Goal: Check status: Check status

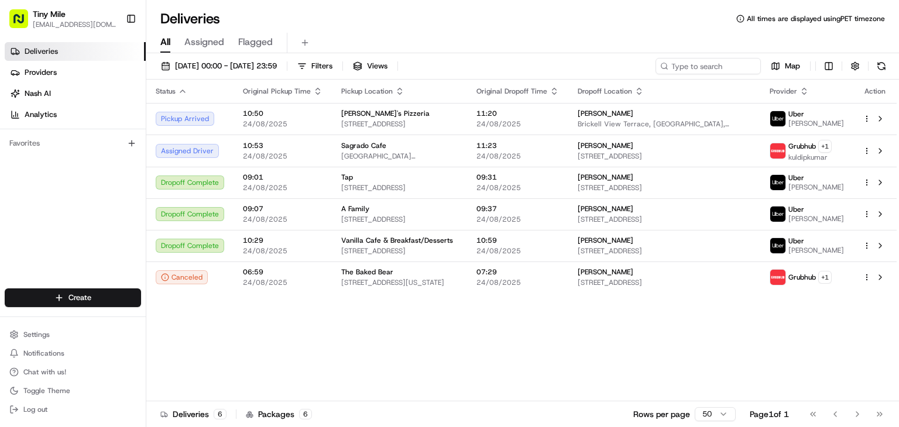
click at [317, 87] on icon "button" at bounding box center [317, 91] width 9 height 9
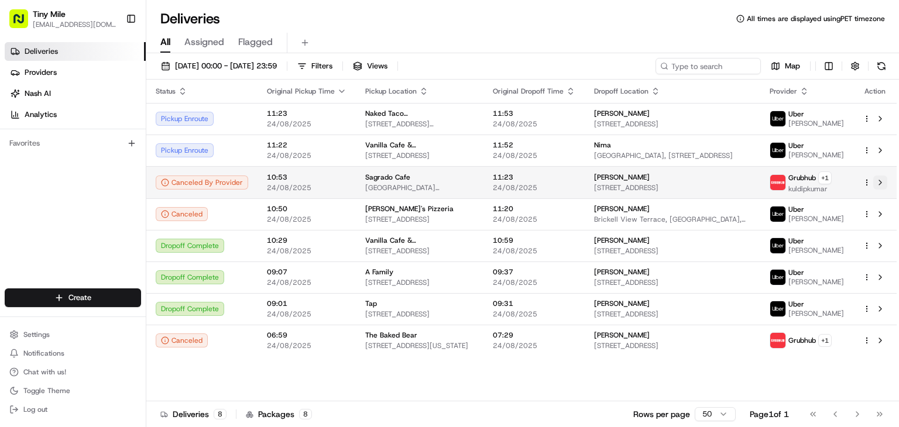
click at [884, 184] on button at bounding box center [880, 183] width 14 height 14
click at [877, 182] on button at bounding box center [880, 183] width 14 height 14
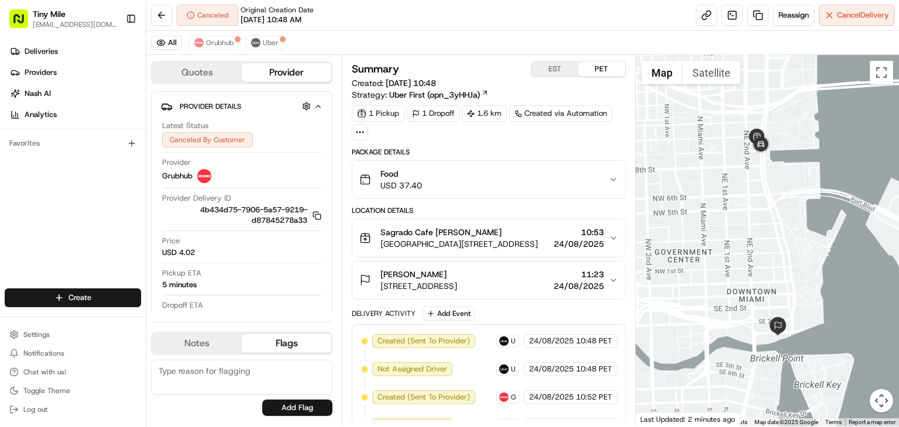
click at [613, 235] on icon "button" at bounding box center [613, 238] width 9 height 9
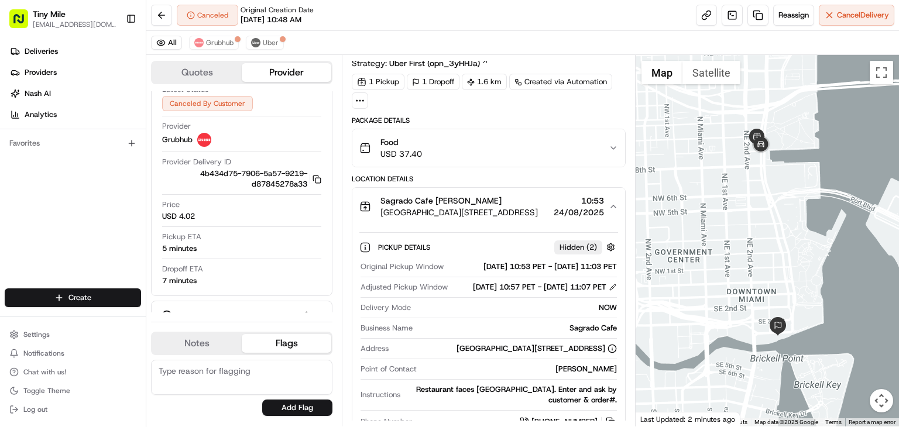
scroll to position [59, 0]
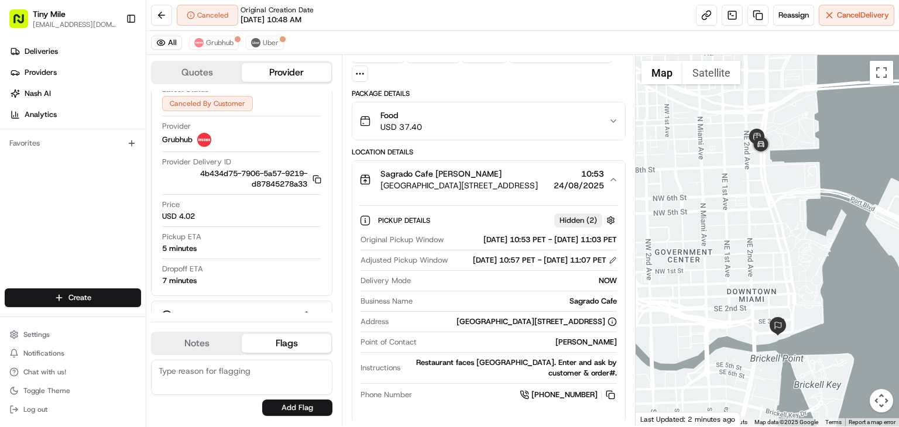
click at [613, 179] on icon "button" at bounding box center [613, 180] width 5 height 2
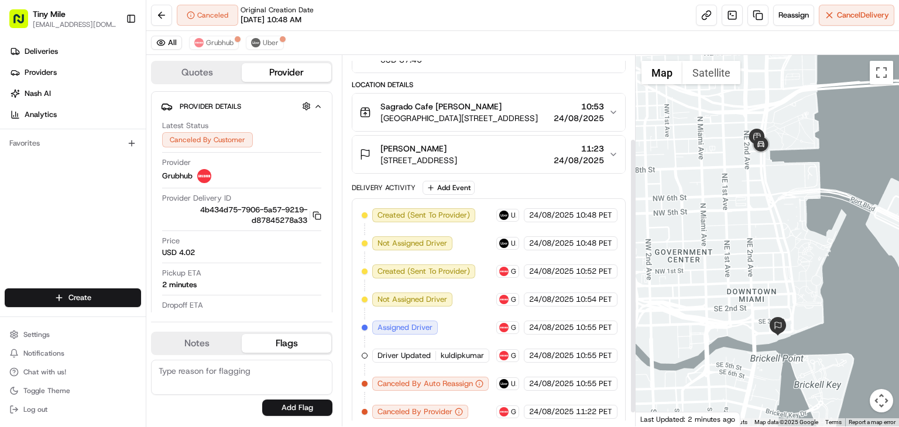
scroll to position [131, 0]
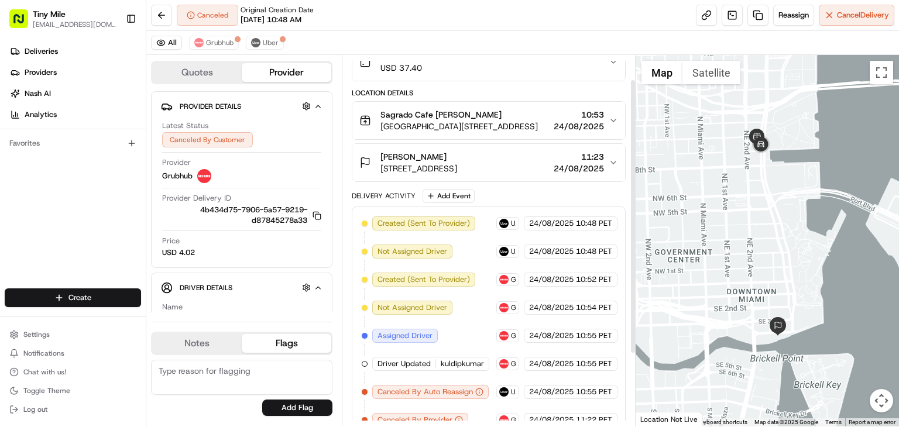
scroll to position [131, 0]
